Goal: Task Accomplishment & Management: Manage account settings

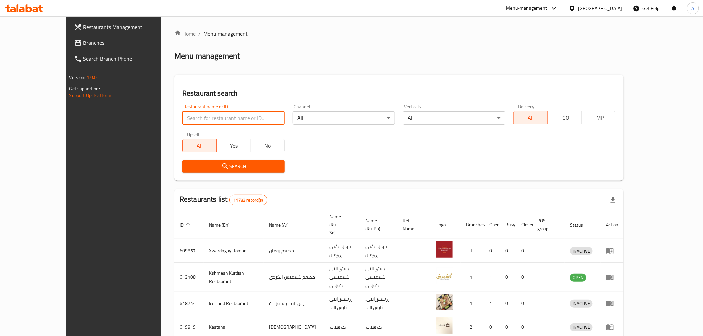
paste input "699192"
type input "699192"
click button "Search" at bounding box center [233, 167] width 102 height 12
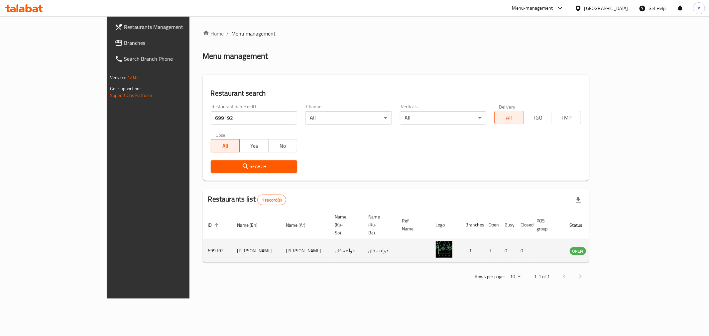
click at [622, 240] on td "enhanced table" at bounding box center [610, 251] width 23 height 24
click at [617, 247] on link "enhanced table" at bounding box center [611, 251] width 12 height 8
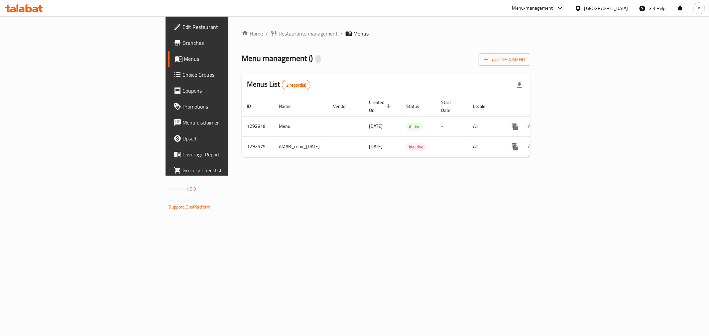
click at [183, 39] on span "Branches" at bounding box center [231, 43] width 96 height 8
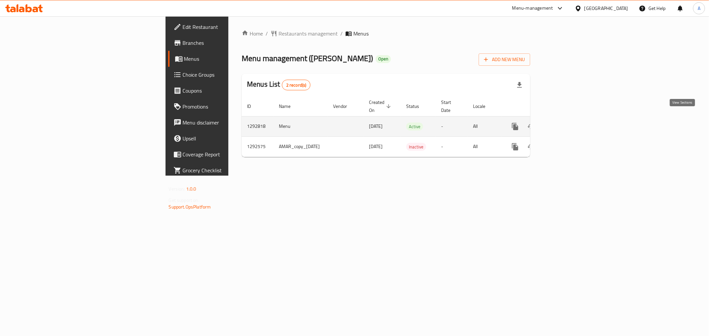
click at [567, 123] on icon "enhanced table" at bounding box center [563, 127] width 8 height 8
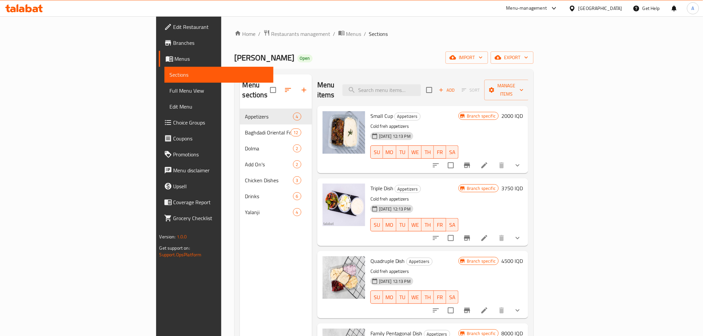
click at [335, 65] on div "Home / Restaurants management / Menus / Sections [PERSON_NAME] Open import expo…" at bounding box center [384, 223] width 299 height 387
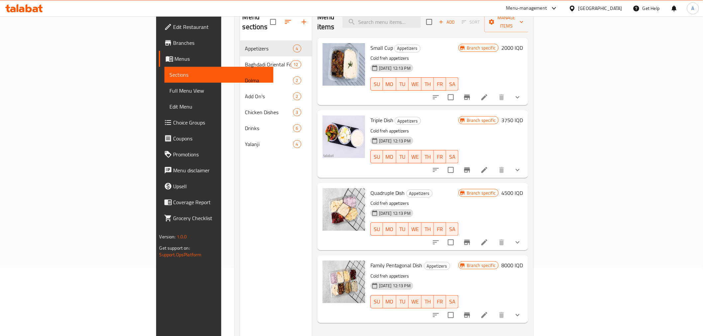
scroll to position [56, 0]
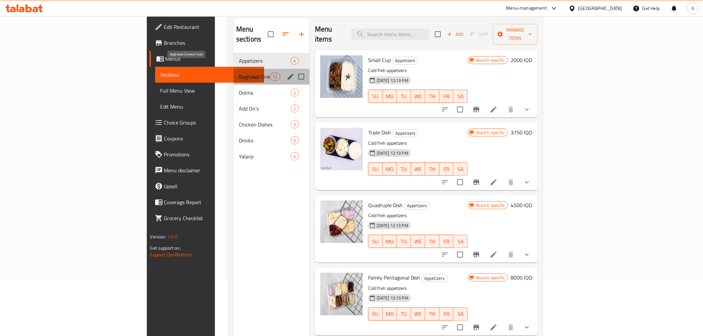
click at [239, 73] on span "Baghdadi Oriental Food" at bounding box center [254, 77] width 31 height 8
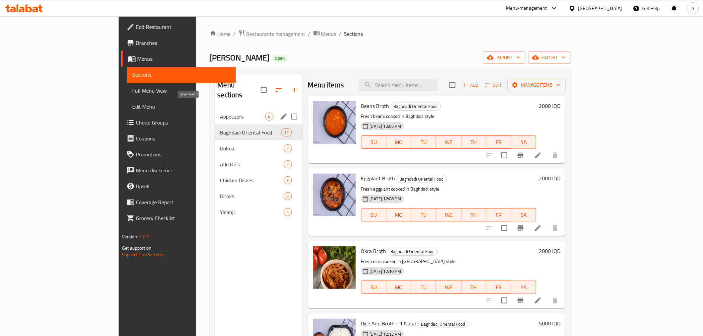
click at [220, 113] on span "Appetizers" at bounding box center [242, 117] width 45 height 8
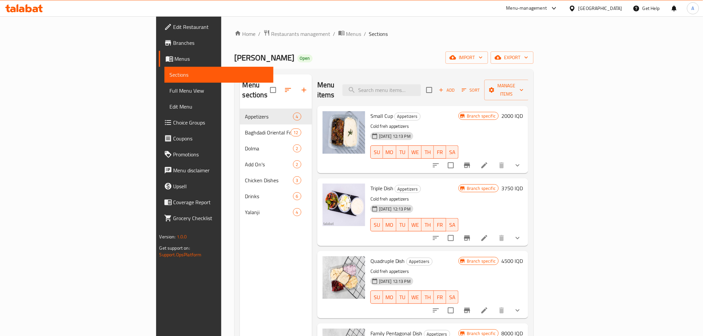
click at [173, 44] on span "Branches" at bounding box center [220, 43] width 95 height 8
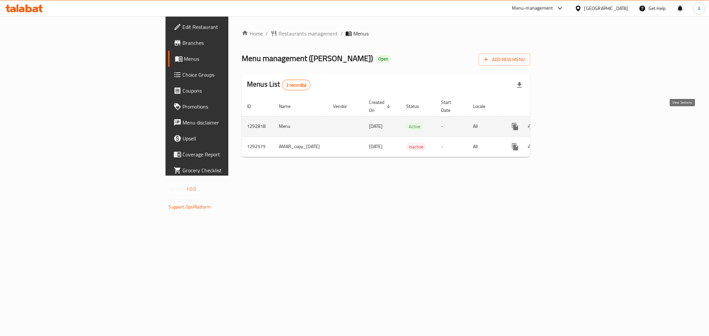
click at [571, 122] on link "enhanced table" at bounding box center [563, 127] width 16 height 16
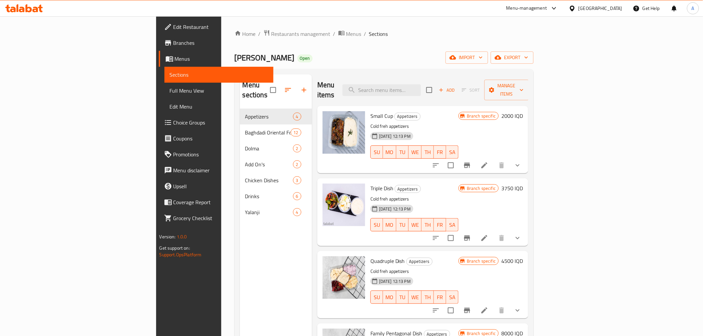
click at [240, 80] on div "Menu sections" at bounding box center [276, 90] width 72 height 32
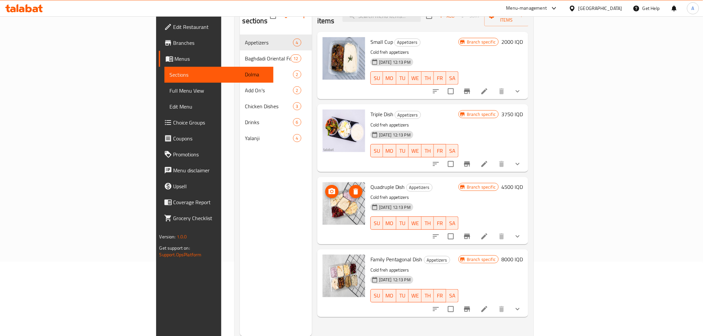
scroll to position [56, 0]
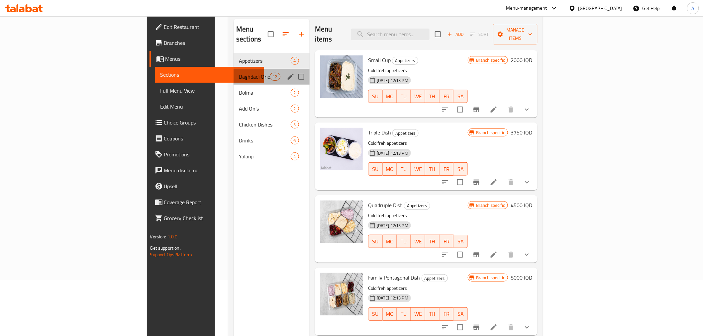
click at [234, 69] on div "Baghdadi Oriental Food 12" at bounding box center [272, 77] width 76 height 16
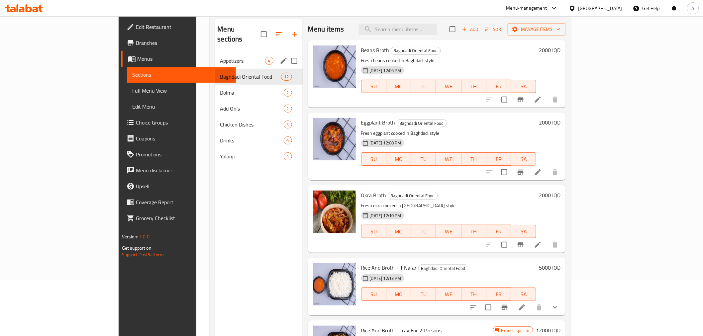
click at [215, 53] on div "Appetizers 4" at bounding box center [259, 61] width 88 height 16
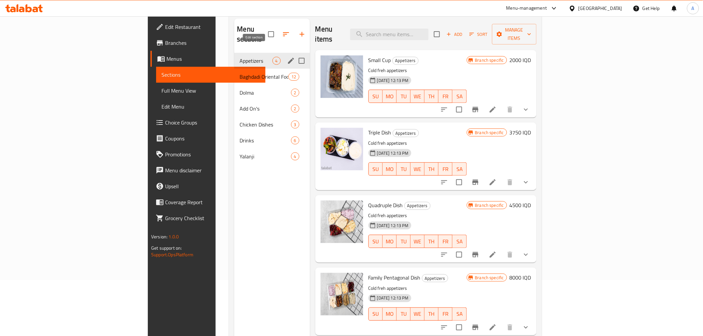
click at [287, 57] on icon "edit" at bounding box center [291, 61] width 8 height 8
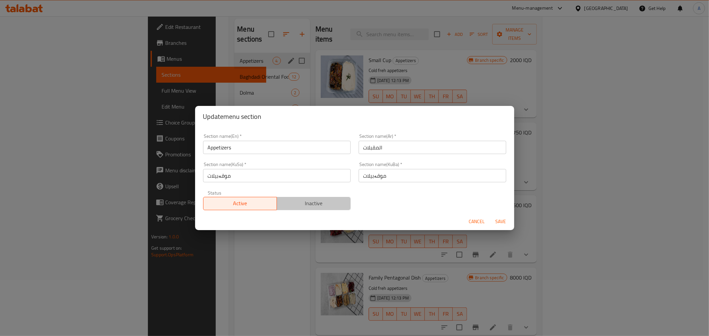
click at [322, 201] on span "Inactive" at bounding box center [313, 204] width 68 height 10
click at [505, 222] on span "Save" at bounding box center [501, 222] width 16 height 8
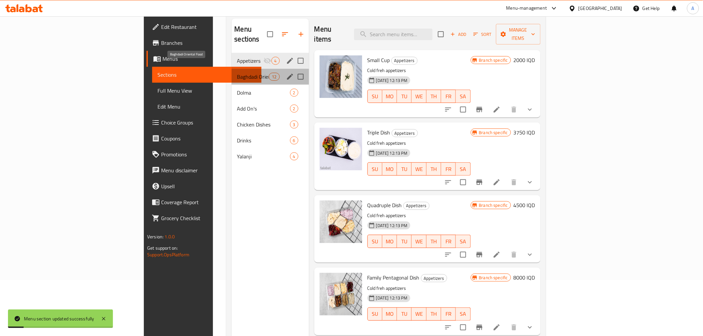
click at [237, 73] on span "Baghdadi Oriental Food" at bounding box center [253, 77] width 32 height 8
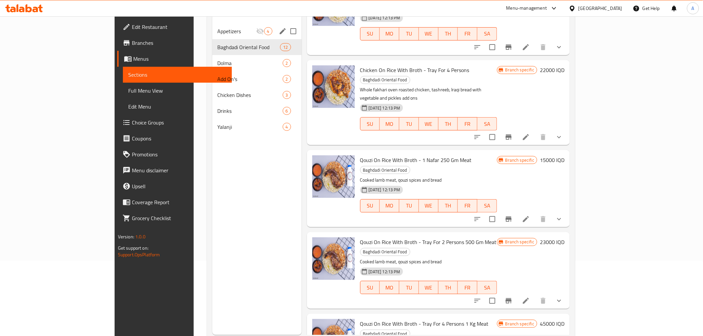
scroll to position [93, 0]
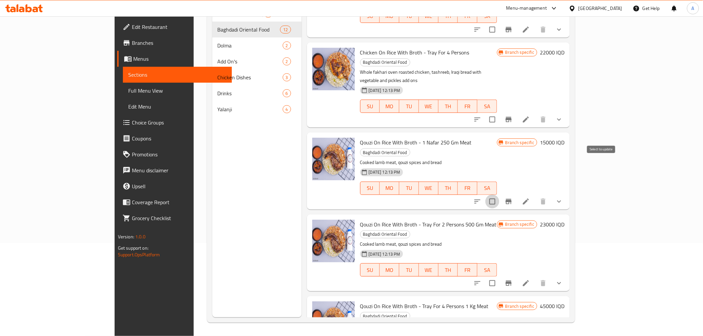
click at [499, 195] on input "checkbox" at bounding box center [493, 202] width 14 height 14
checkbox input "true"
click at [499, 277] on input "checkbox" at bounding box center [493, 284] width 14 height 14
checkbox input "true"
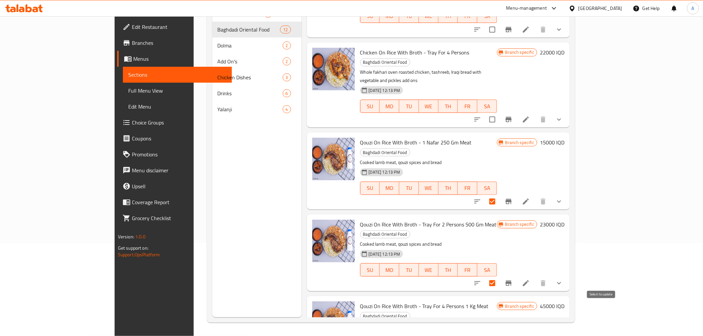
checkbox input "true"
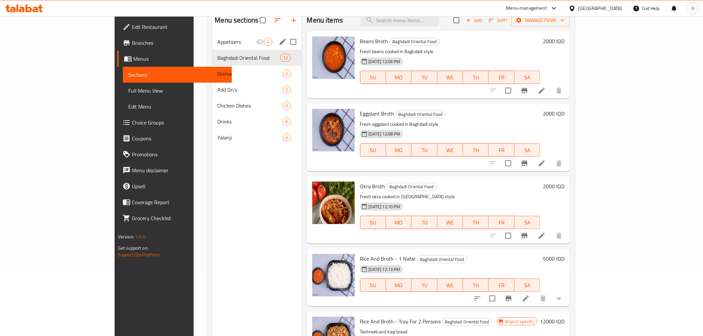
scroll to position [0, 0]
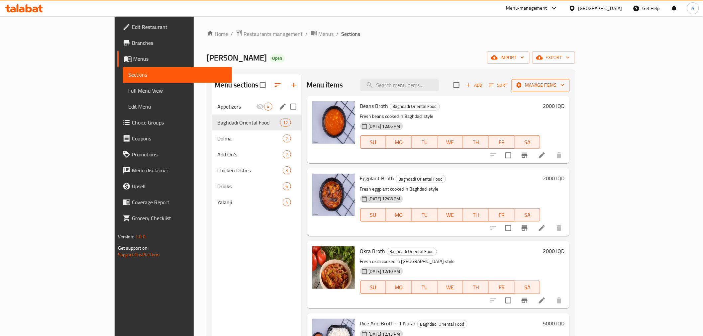
click at [522, 82] on icon "button" at bounding box center [519, 85] width 7 height 7
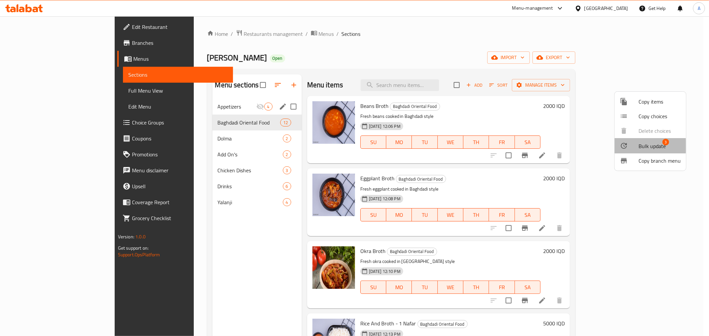
click at [629, 146] on div at bounding box center [629, 146] width 19 height 8
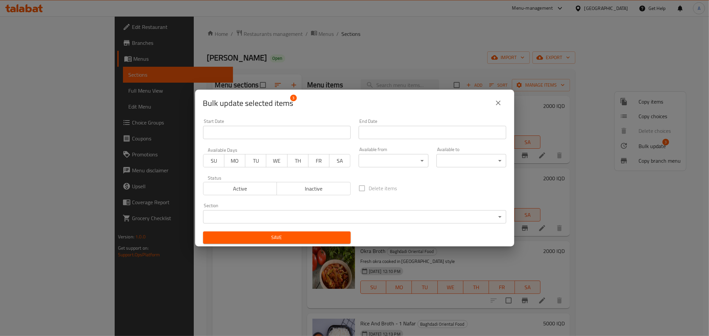
click at [310, 190] on span "Inactive" at bounding box center [313, 189] width 68 height 10
click at [296, 241] on span "Save" at bounding box center [276, 238] width 137 height 8
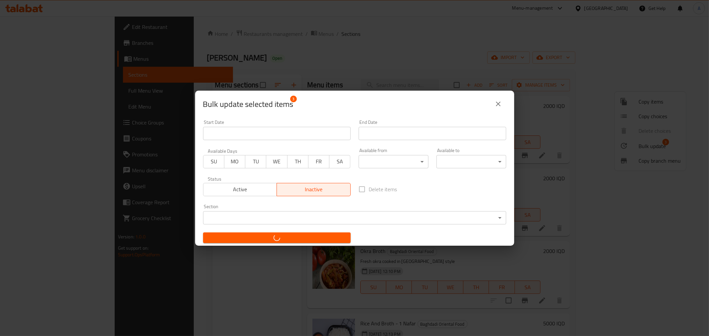
checkbox input "false"
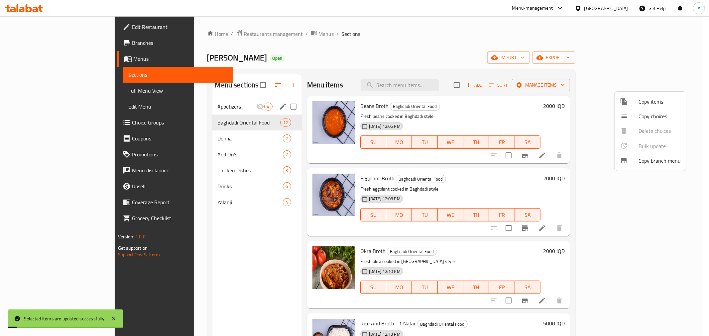
click at [168, 134] on div at bounding box center [354, 168] width 709 height 336
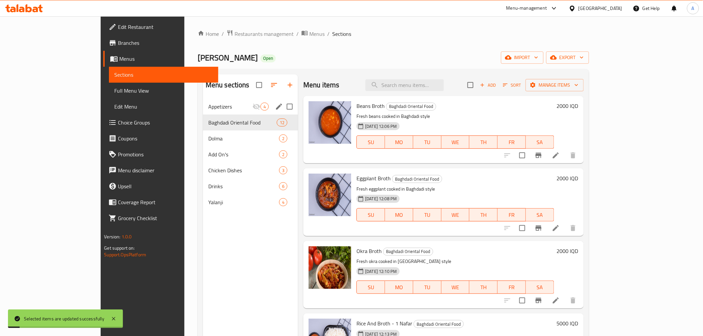
click at [203, 134] on div "Dolma 2" at bounding box center [250, 139] width 95 height 16
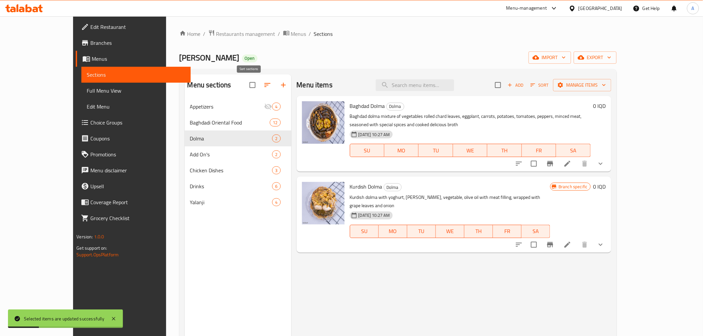
click at [264, 83] on icon "button" at bounding box center [268, 85] width 8 height 8
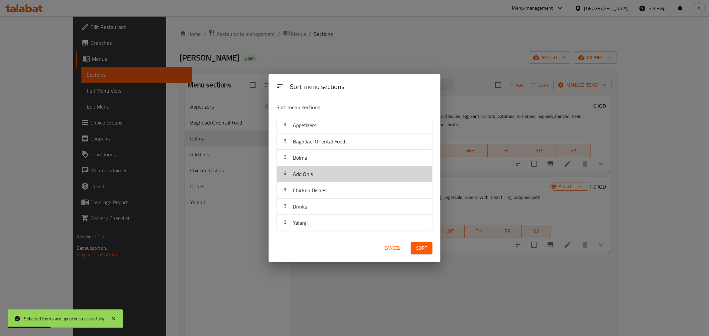
click at [312, 166] on div "Add On's" at bounding box center [302, 174] width 25 height 16
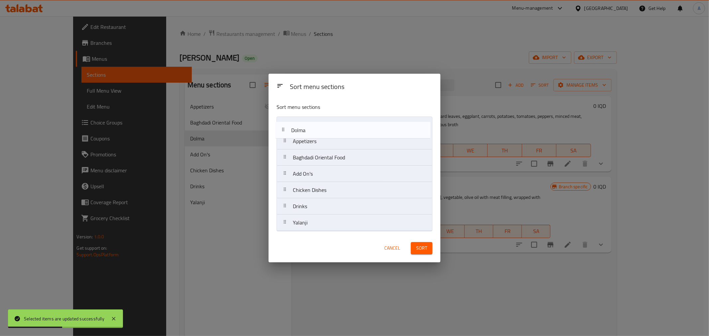
drag, startPoint x: 313, startPoint y: 155, endPoint x: 311, endPoint y: 126, distance: 29.3
click at [311, 126] on nav "Appetizers Baghdadi Oriental Food Dolma Add On's Chicken Dishes Drinks Yalanji" at bounding box center [355, 174] width 156 height 115
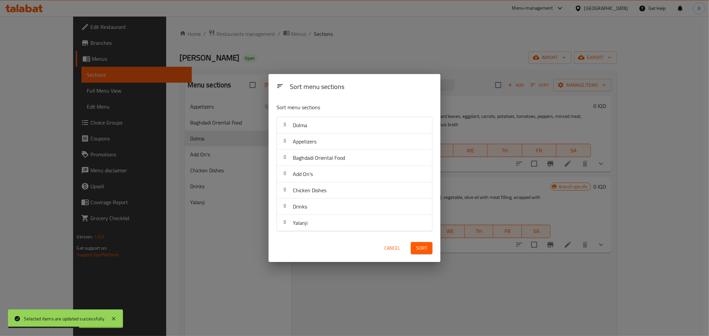
click at [421, 257] on div "Sort" at bounding box center [422, 248] width 30 height 20
click at [421, 254] on button "Sort" at bounding box center [422, 248] width 22 height 12
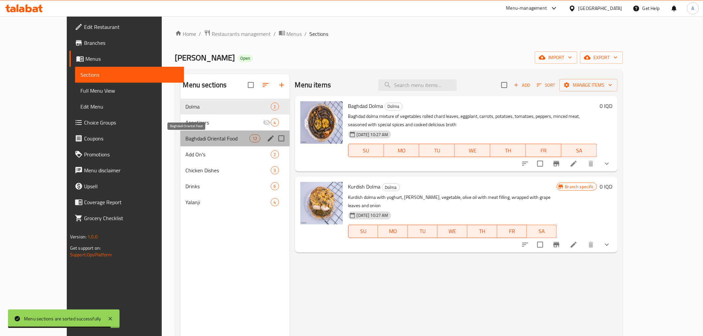
click at [188, 138] on span "Baghdadi Oriental Food" at bounding box center [218, 139] width 64 height 8
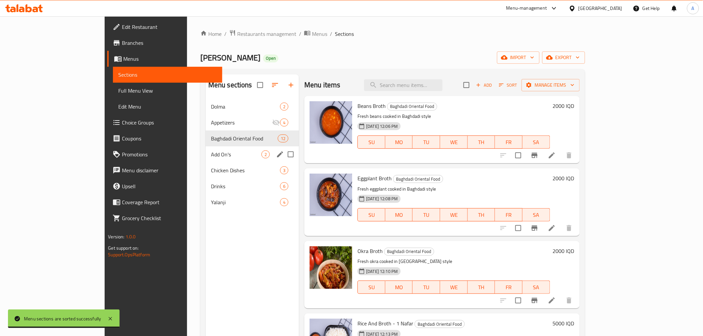
click at [206, 160] on div "Add On's 2" at bounding box center [252, 155] width 93 height 16
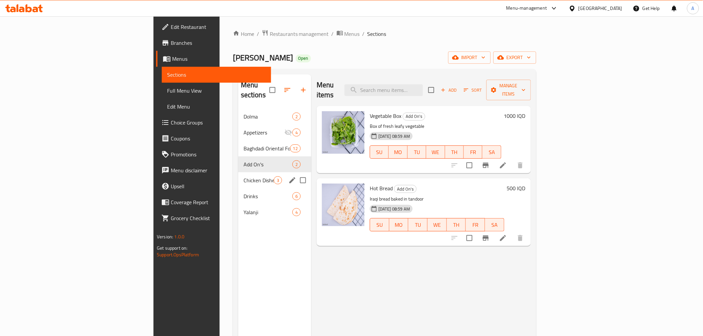
click at [244, 176] on span "Chicken Dishes" at bounding box center [259, 180] width 30 height 8
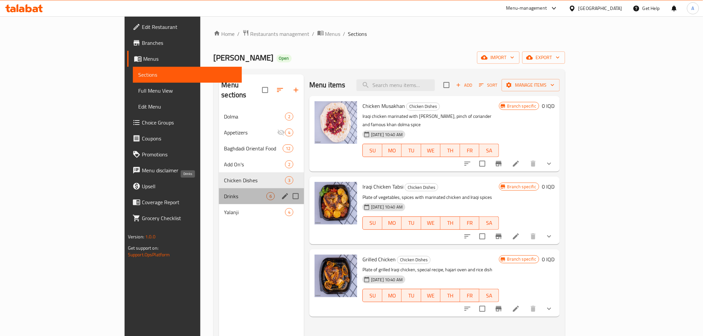
click at [224, 192] on span "Drinks" at bounding box center [245, 196] width 43 height 8
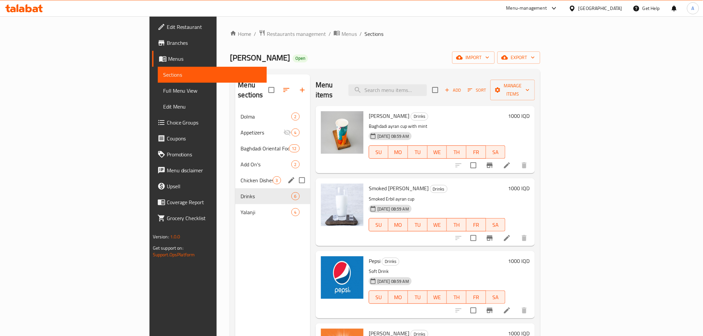
click at [235, 172] on div "Chicken Dishes 3" at bounding box center [272, 180] width 75 height 16
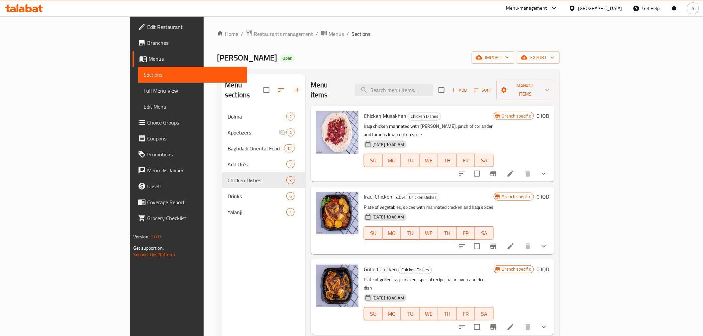
click at [520, 321] on li at bounding box center [510, 327] width 19 height 12
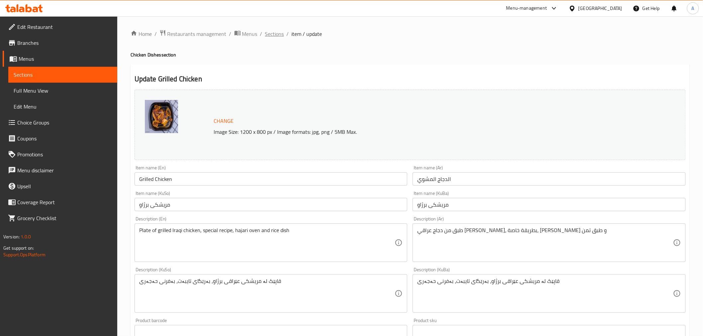
click at [274, 30] on span "Sections" at bounding box center [274, 34] width 19 height 8
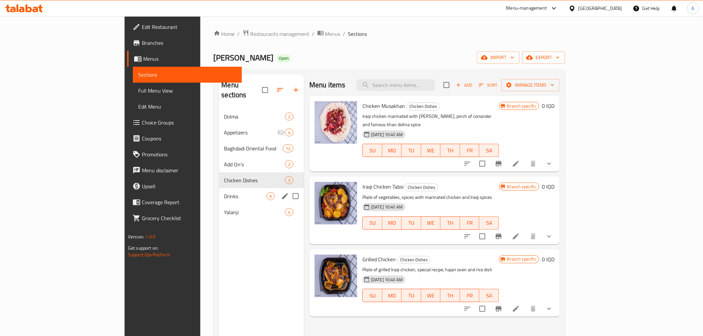
click at [224, 192] on span "Drinks" at bounding box center [245, 196] width 43 height 8
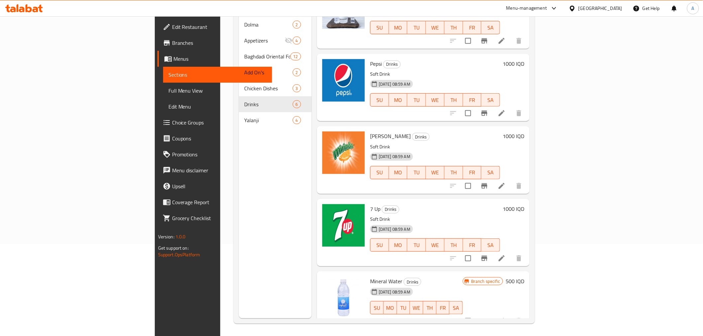
scroll to position [93, 0]
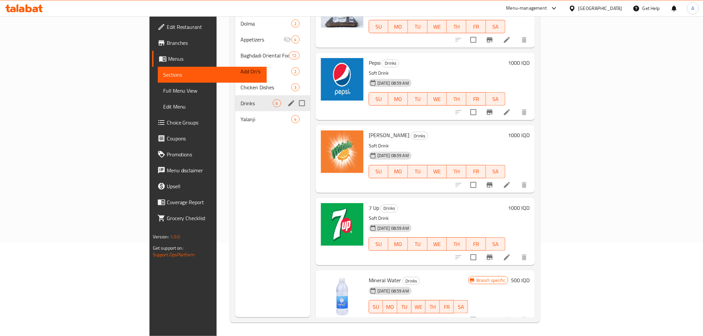
click at [241, 115] on span "Yalanji" at bounding box center [266, 119] width 51 height 8
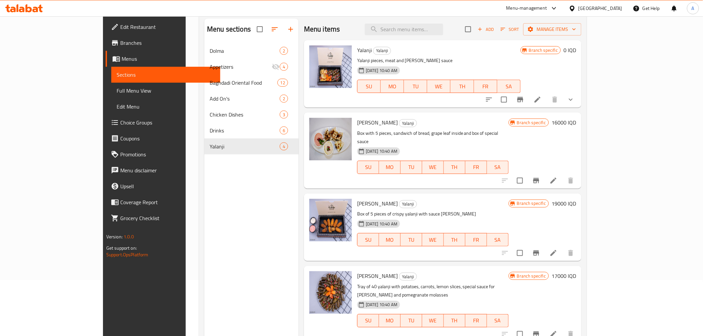
scroll to position [19, 0]
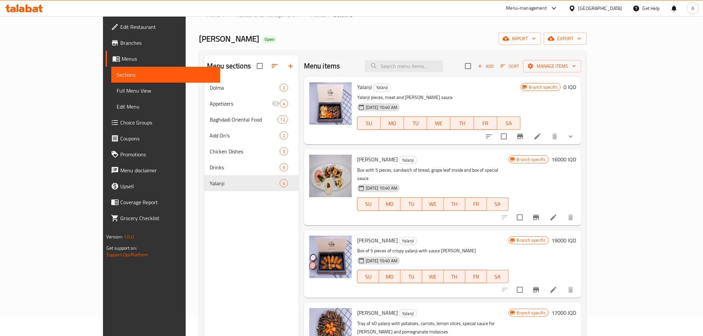
click at [207, 65] on h2 "Menu sections" at bounding box center [229, 66] width 44 height 10
click at [207, 61] on h2 "Menu sections" at bounding box center [229, 66] width 44 height 10
click at [199, 52] on div "Menu sections Dolma 2 Appetizers 4 Baghdadi Oriental Food 12 Add On's 2 Chicken…" at bounding box center [393, 223] width 388 height 347
click at [199, 49] on div "Home / Restaurants management / Menus / Sections Dolma Khan Open import export …" at bounding box center [393, 204] width 388 height 387
click at [30, 9] on icon at bounding box center [29, 8] width 6 height 8
